Goal: Navigation & Orientation: Understand site structure

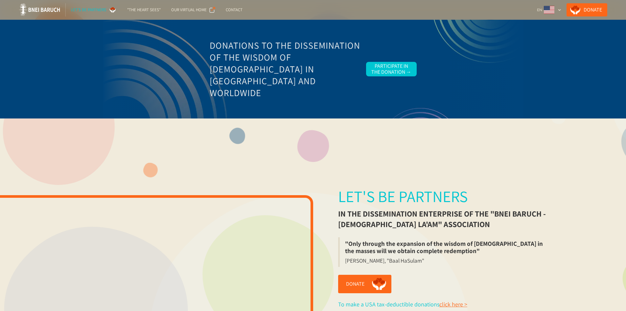
click at [399, 155] on div "Let's be partners in the dissemination enterprise of the "Bnei Baruch - Kabbala…" at bounding box center [444, 273] width 263 height 271
click at [35, 9] on img at bounding box center [39, 9] width 41 height 13
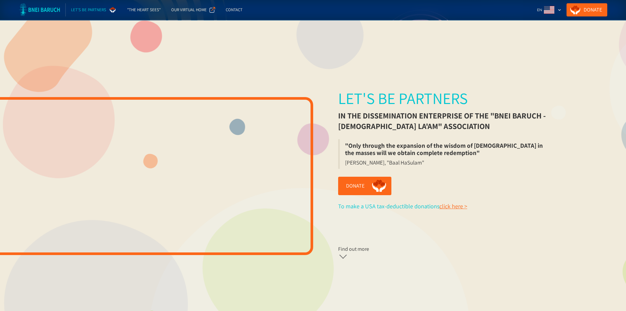
scroll to position [99, 0]
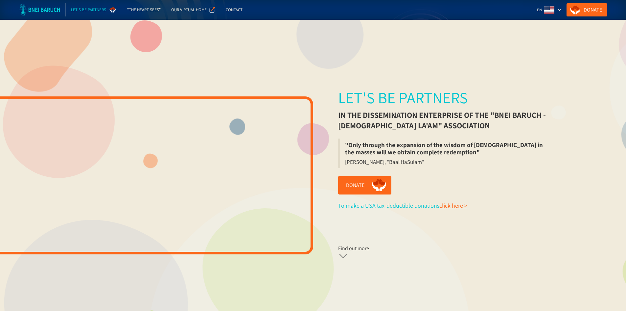
click at [35, 9] on img at bounding box center [39, 9] width 41 height 13
click at [46, 6] on img at bounding box center [39, 9] width 41 height 13
click at [28, 10] on img at bounding box center [39, 9] width 41 height 13
click at [140, 7] on div ""The Heart Sees"" at bounding box center [144, 10] width 34 height 7
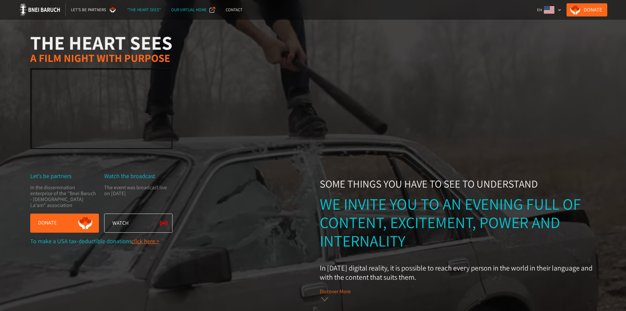
click at [200, 7] on div "Our Virtual Home" at bounding box center [188, 10] width 35 height 7
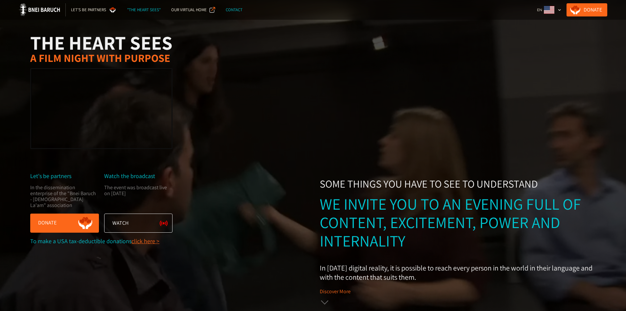
click at [224, 8] on link "Contact" at bounding box center [233, 9] width 27 height 13
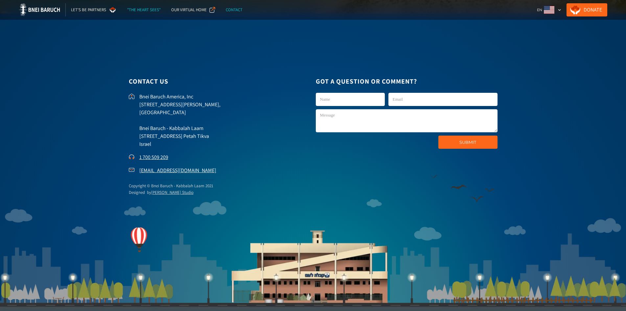
scroll to position [2016, 0]
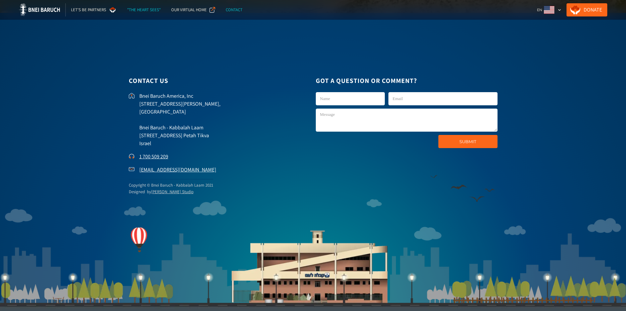
drag, startPoint x: 587, startPoint y: 13, endPoint x: 538, endPoint y: 150, distance: 145.8
click at [538, 150] on footer "Contact us Bnei Baruch America, Inc [STREET_ADDRESS][PERSON_NAME] [GEOGRAPHIC_D…" at bounding box center [313, 168] width 626 height 311
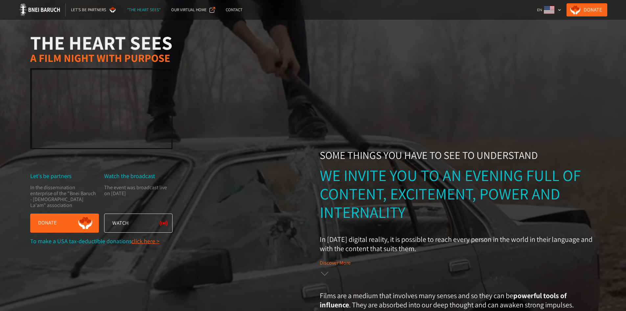
scroll to position [0, 0]
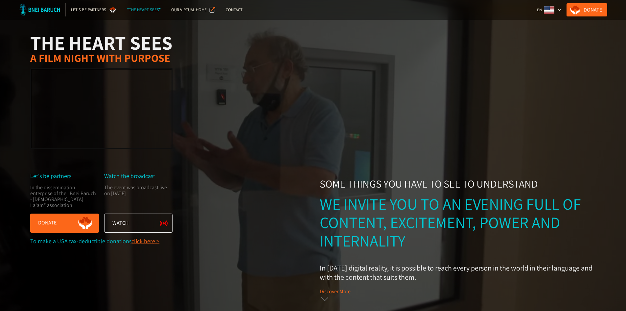
click at [39, 8] on img at bounding box center [39, 9] width 41 height 13
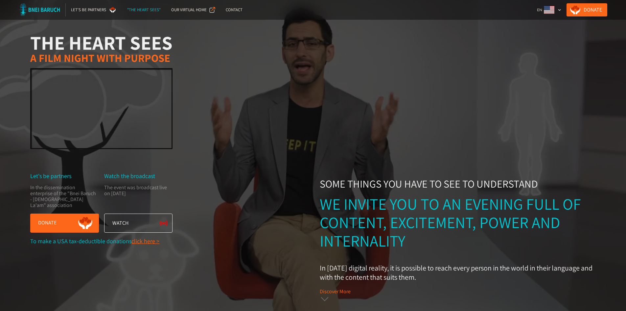
click at [38, 9] on img at bounding box center [39, 9] width 41 height 13
